Goal: Task Accomplishment & Management: Manage account settings

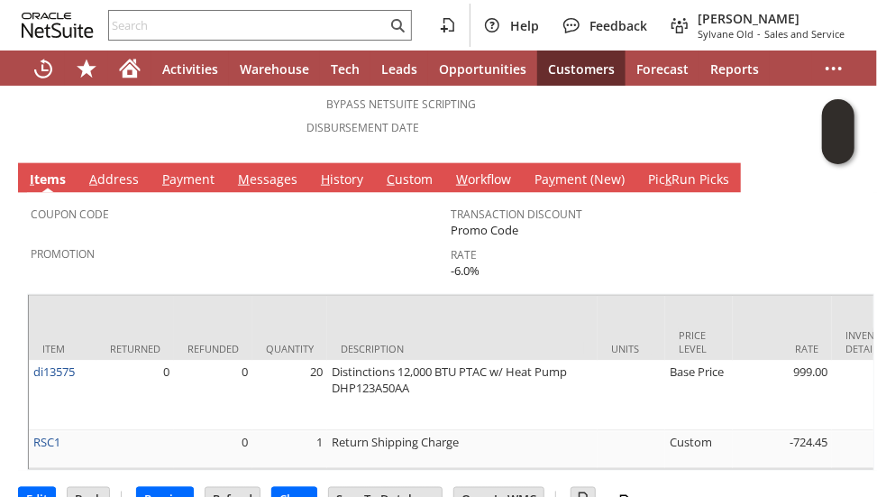
scroll to position [955, 0]
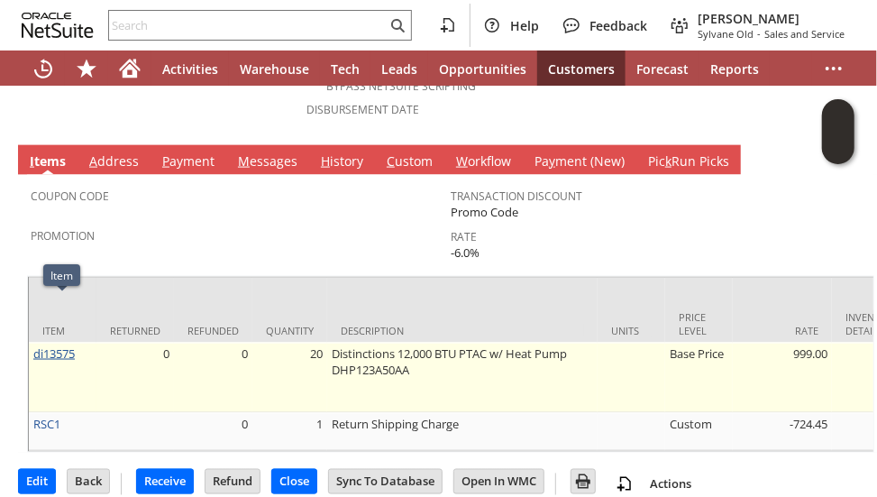
click at [49, 345] on link "di13575" at bounding box center [53, 353] width 41 height 16
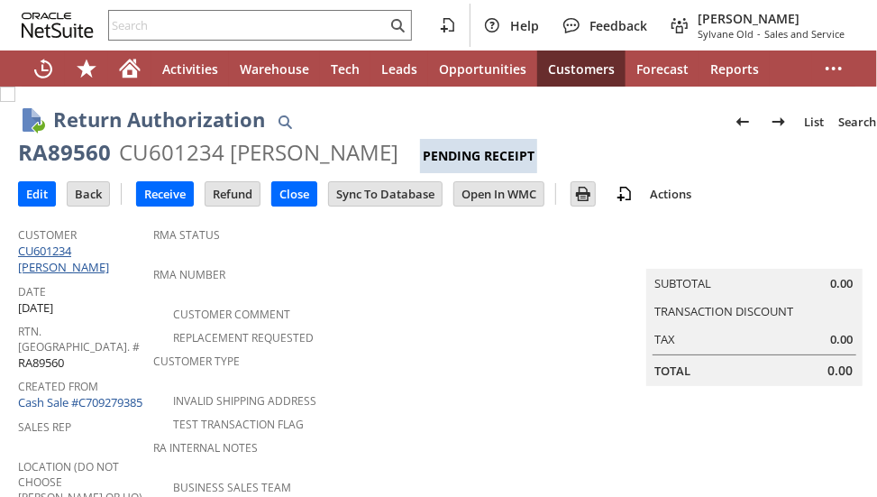
click at [113, 250] on link "CU601234 [PERSON_NAME]" at bounding box center [66, 258] width 96 height 32
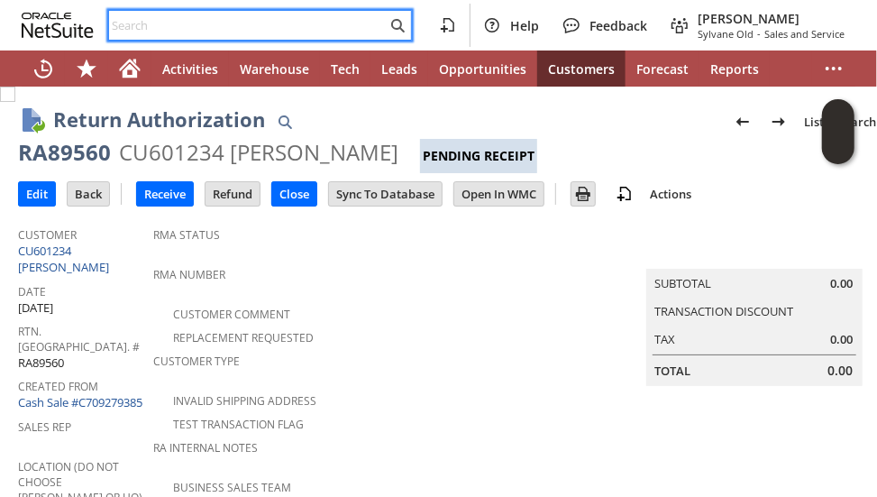
click at [287, 26] on input "text" at bounding box center [248, 25] width 278 height 22
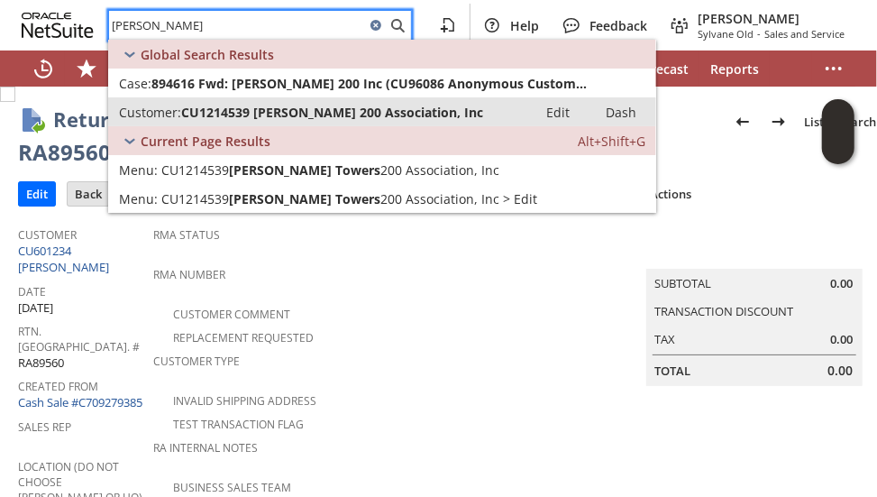
type input "winston towers"
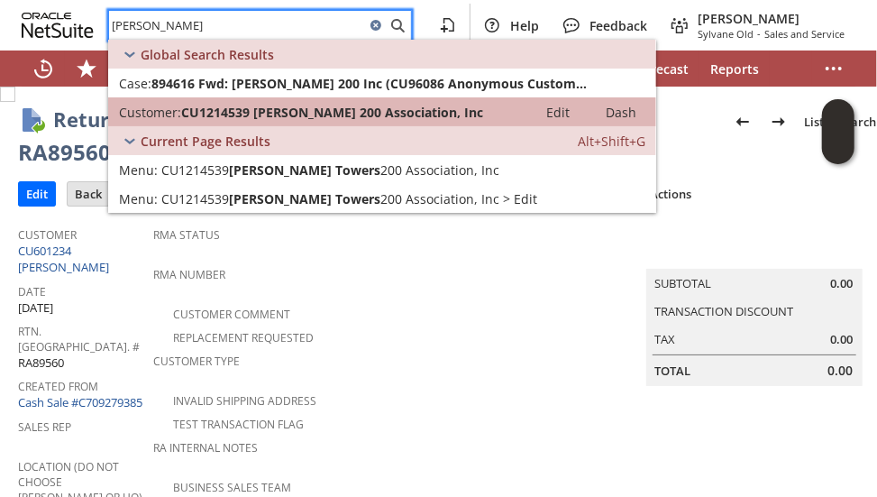
click at [287, 113] on span "CU1214539 [PERSON_NAME] 200 Association, Inc" at bounding box center [332, 112] width 302 height 17
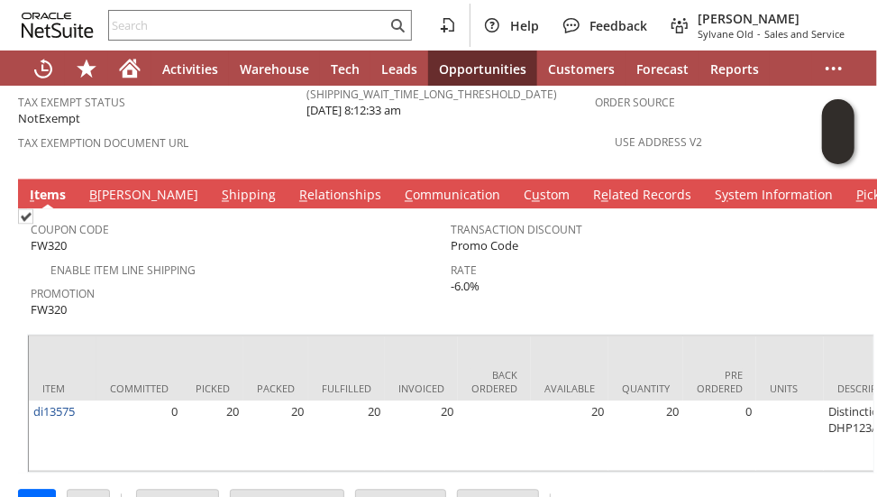
scroll to position [0, 740]
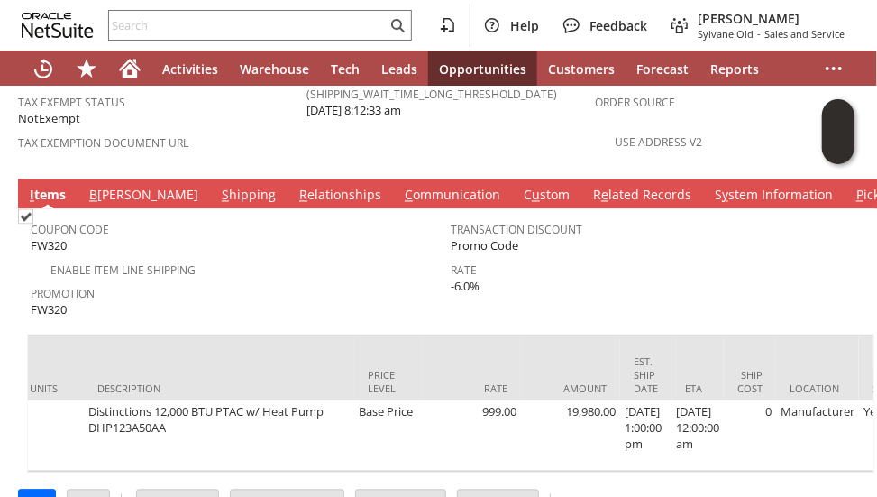
click at [424, 473] on div "Edit Back New Make Copy Print Print Picking Ticket" at bounding box center [450, 497] width 865 height 48
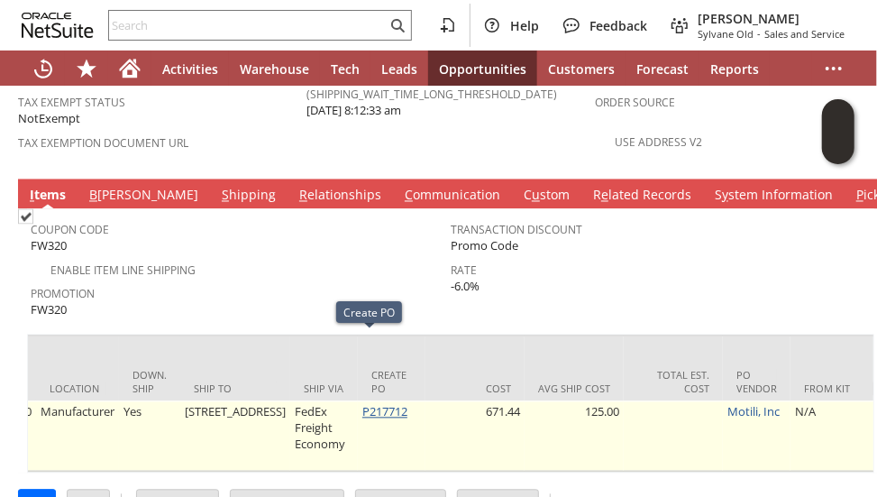
click at [362, 404] on link "P217712" at bounding box center [384, 412] width 45 height 16
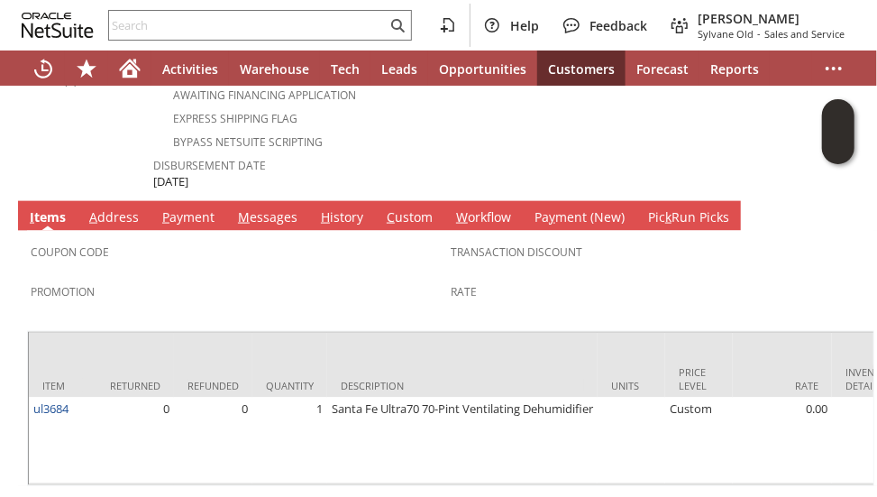
click at [129, 201] on tbody "I tems A ddress P ayment M essages H istory C ustom W orkflow Pa y ment (New) P…" at bounding box center [450, 343] width 865 height 285
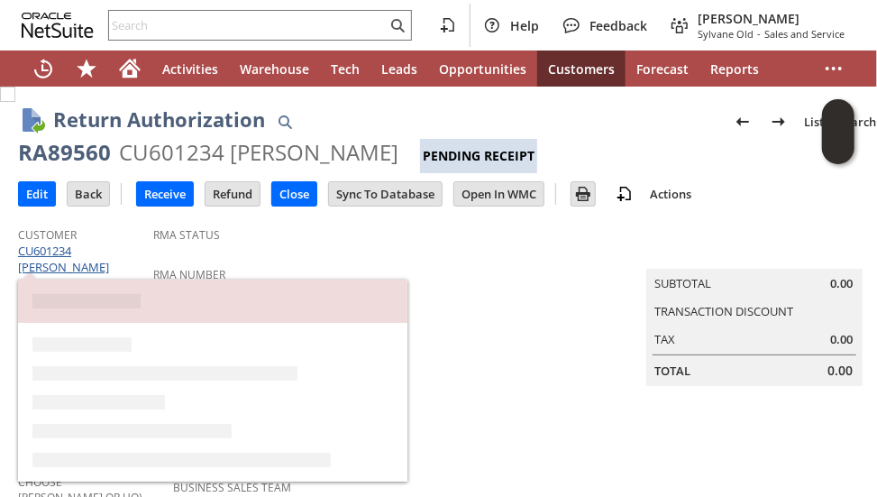
click at [111, 248] on link "CU601234 [PERSON_NAME]" at bounding box center [66, 258] width 96 height 32
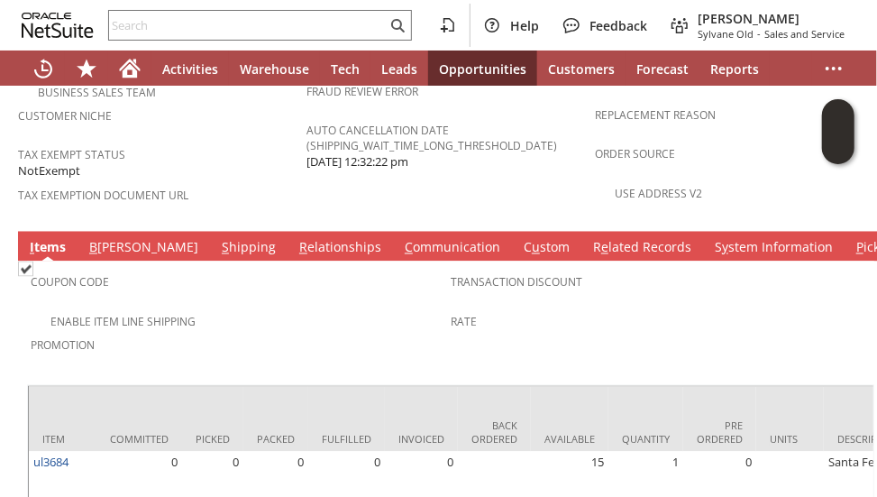
scroll to position [1343, 0]
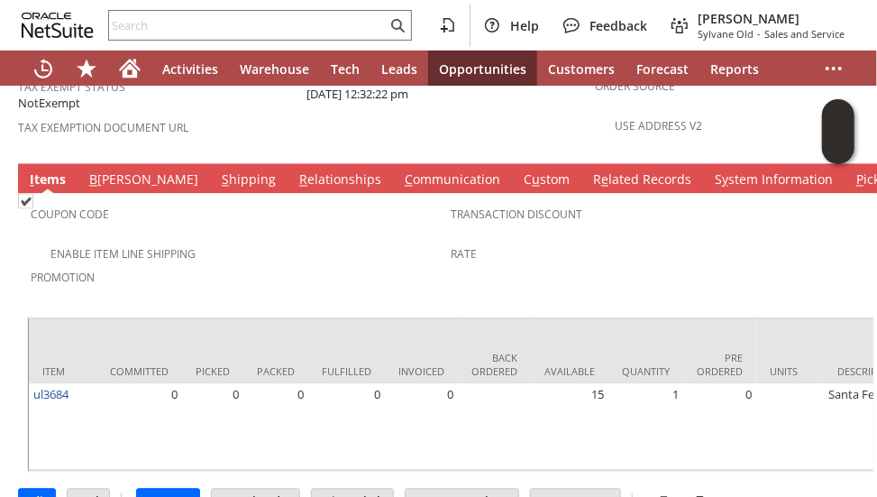
click at [236, 265] on span "Promotion" at bounding box center [236, 275] width 411 height 21
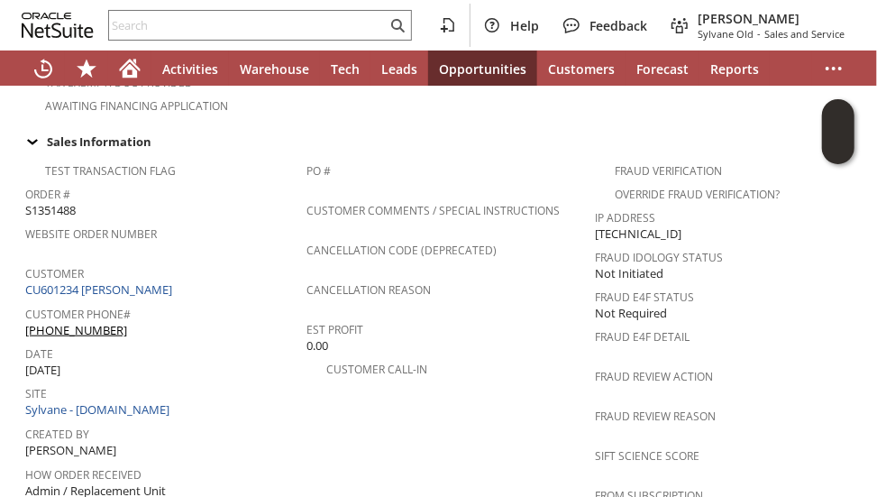
scroll to position [303, 0]
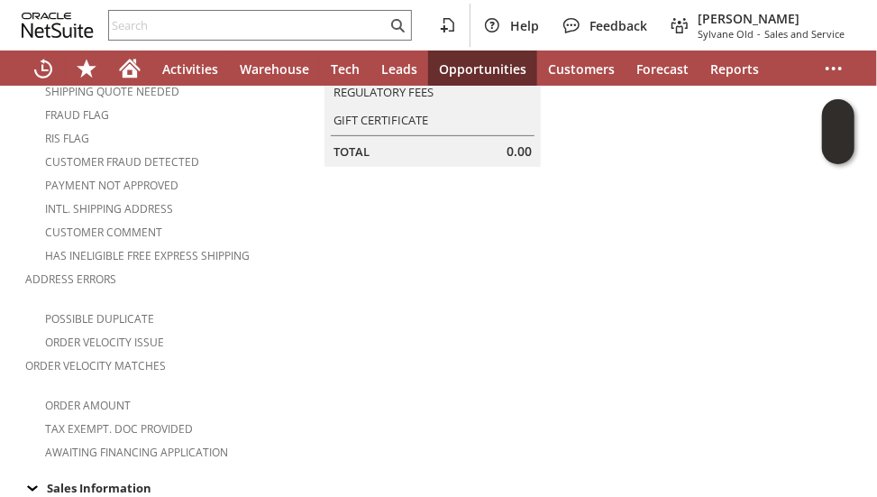
click at [406, 332] on td "Summary Subtotal 0.00 Transaction Discount Tax 0.00 Shipping Cost 0.00 Regulato…" at bounding box center [450, 188] width 288 height 548
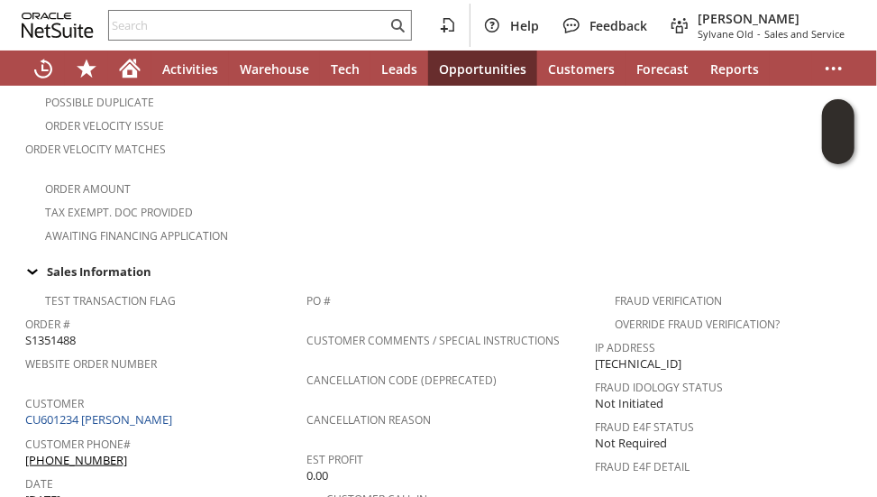
scroll to position [555, 0]
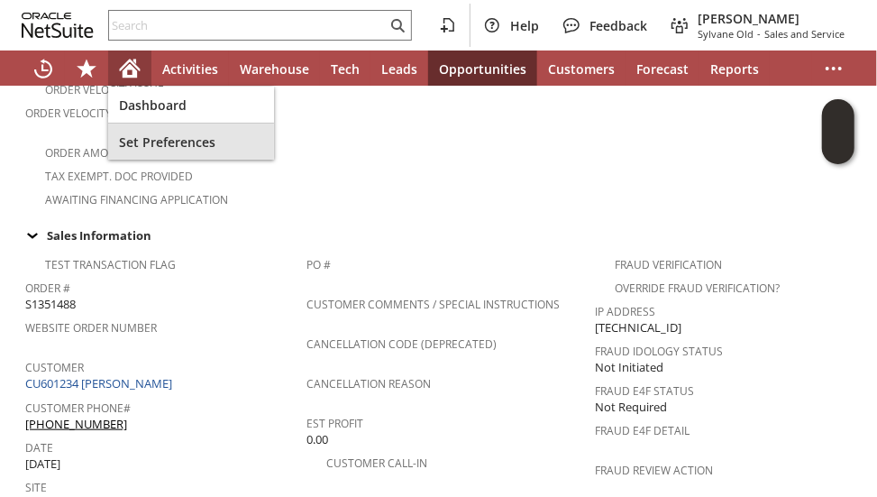
click at [260, 132] on div "Set Preferences" at bounding box center [191, 141] width 166 height 36
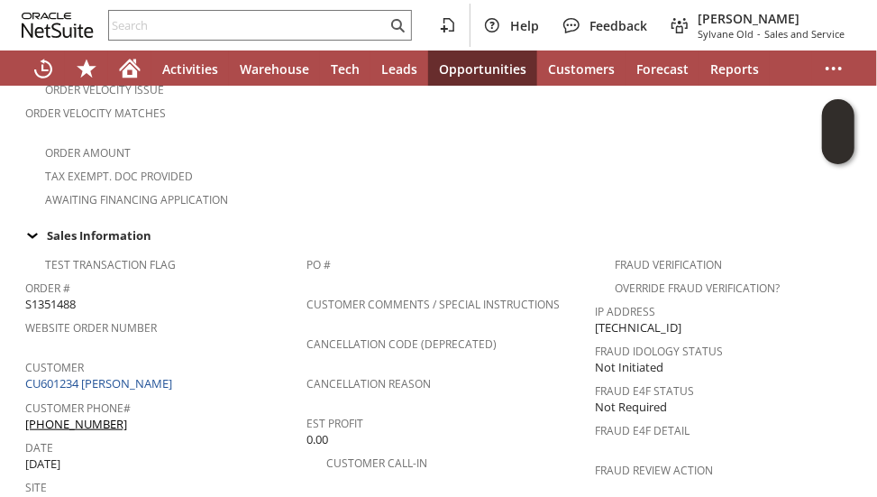
click at [303, 187] on div "Awaiting Financing Application" at bounding box center [165, 198] width 281 height 22
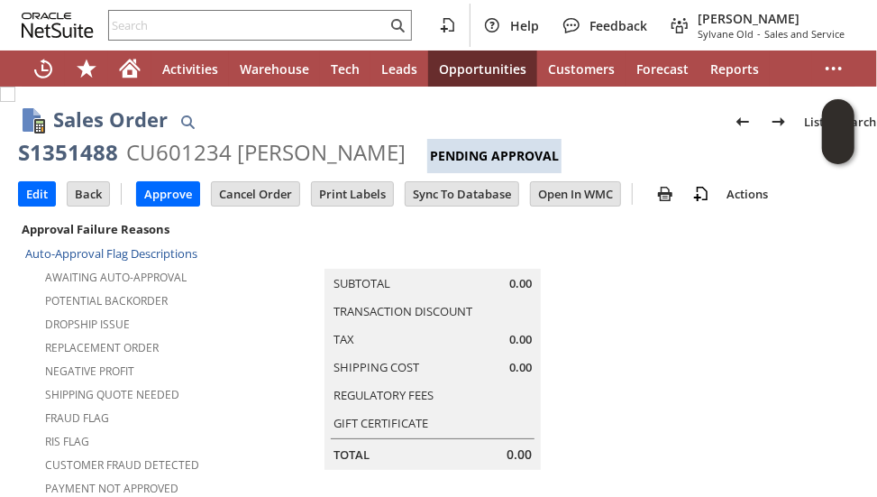
click at [256, 123] on div "Sales Order List Search" at bounding box center [468, 121] width 830 height 33
click at [215, 343] on div "Replacement Order" at bounding box center [165, 345] width 281 height 22
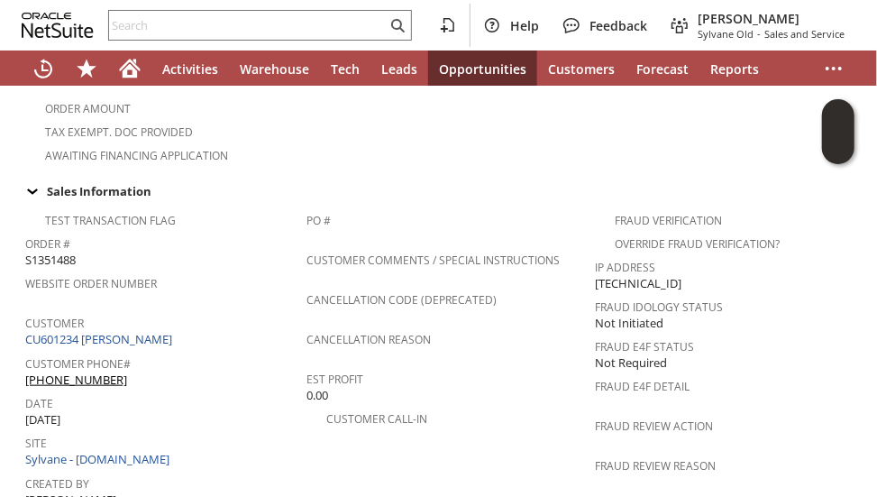
scroll to position [685, 0]
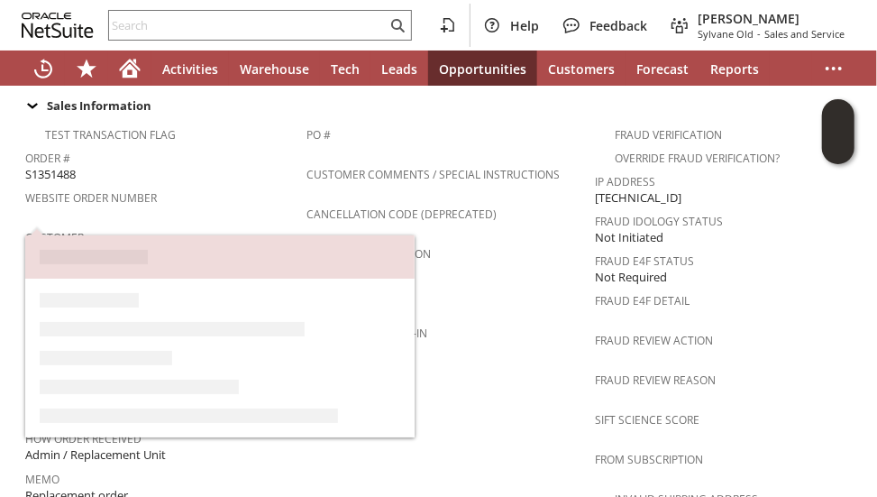
click at [137, 245] on link "CU601234 [PERSON_NAME]" at bounding box center [100, 253] width 151 height 16
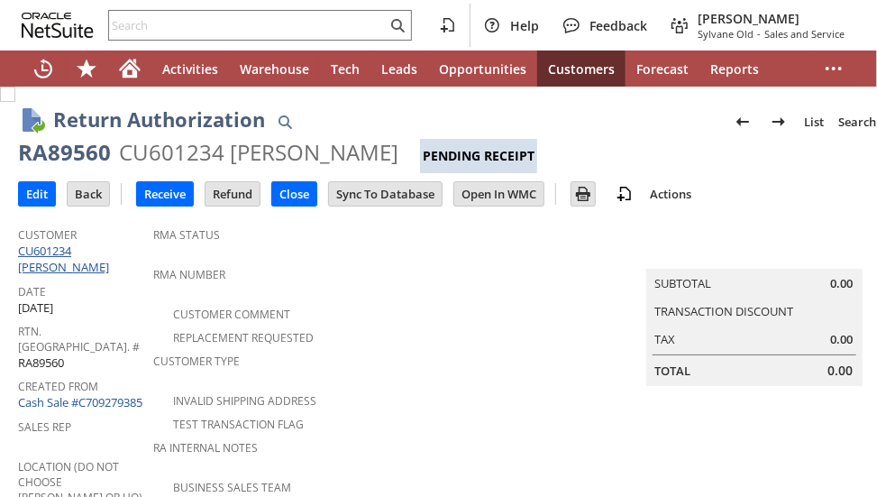
click at [96, 246] on link "CU601234 [PERSON_NAME]" at bounding box center [66, 258] width 96 height 32
click at [33, 192] on input "Edit" at bounding box center [37, 193] width 36 height 23
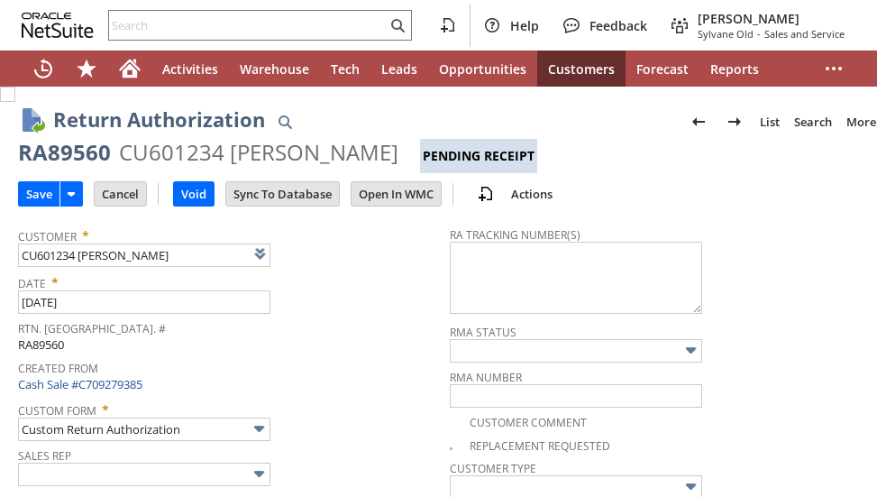
type input "Add"
type input "Copy Previous"
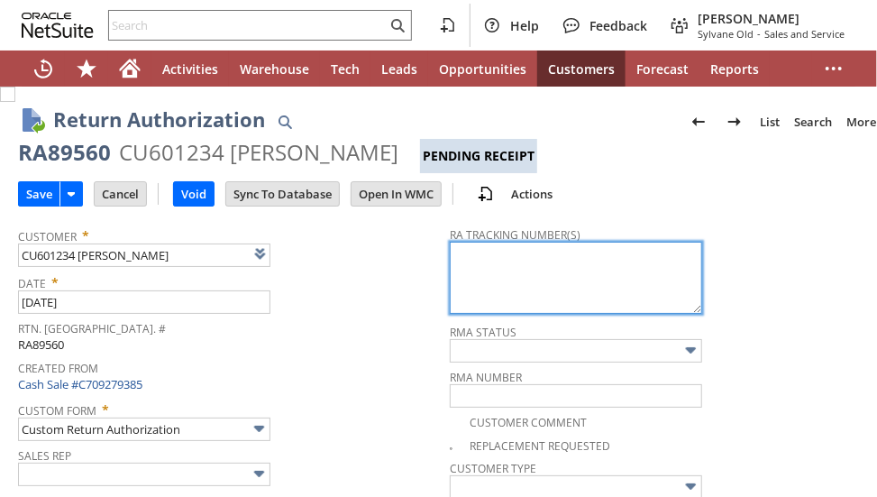
click at [454, 263] on textarea at bounding box center [576, 278] width 252 height 72
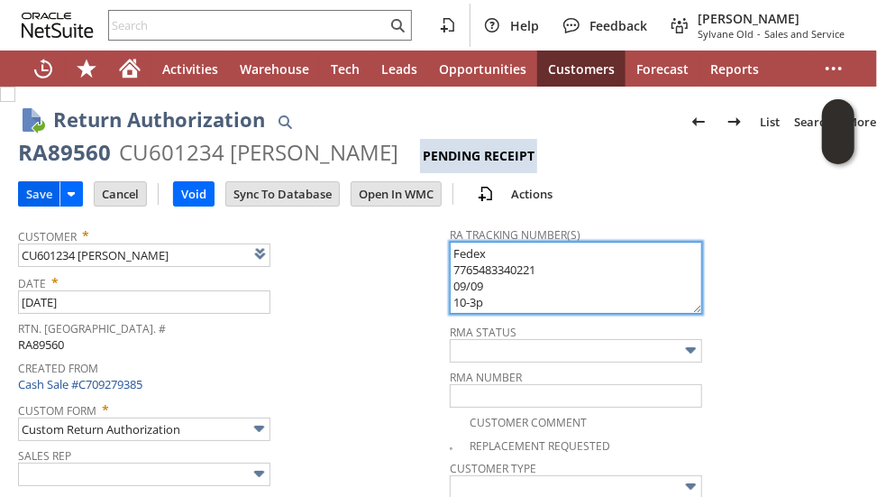
type textarea "Fedex 7765483340221 09/09 10-3p"
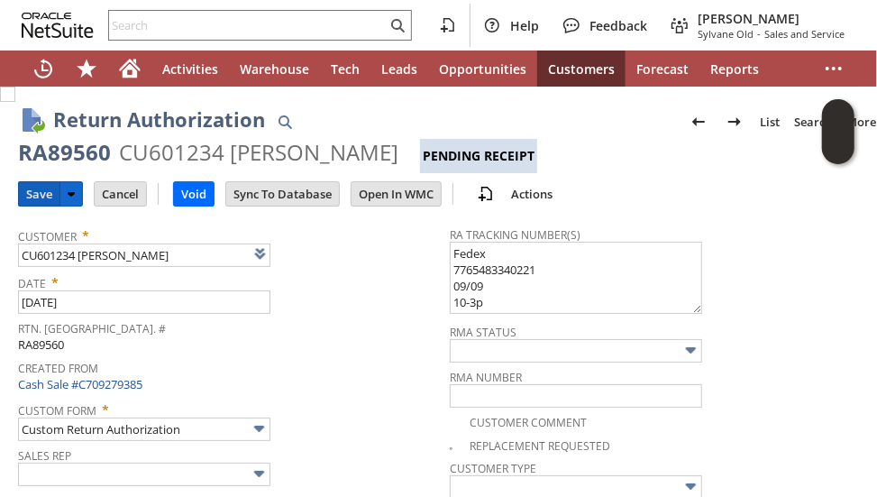
click at [34, 190] on input "Save" at bounding box center [39, 193] width 41 height 23
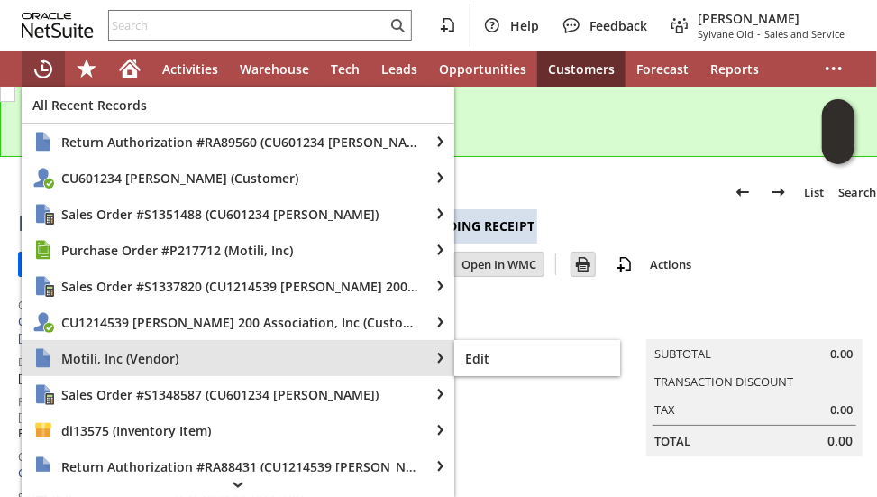
click at [141, 354] on span "Motili, Inc (Vendor)" at bounding box center [239, 358] width 357 height 17
